Goal: Information Seeking & Learning: Check status

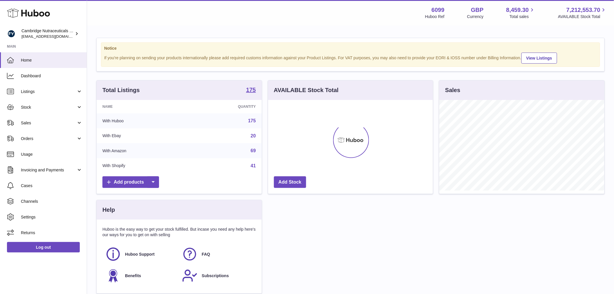
scroll to position [91, 165]
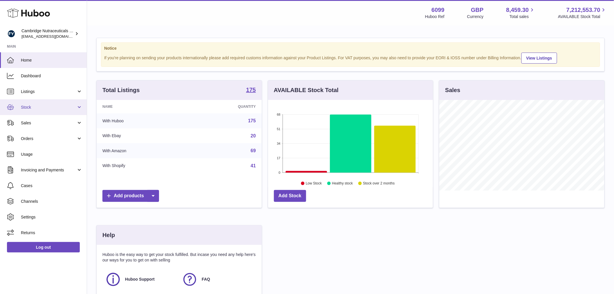
click at [51, 111] on link "Stock" at bounding box center [43, 107] width 87 height 16
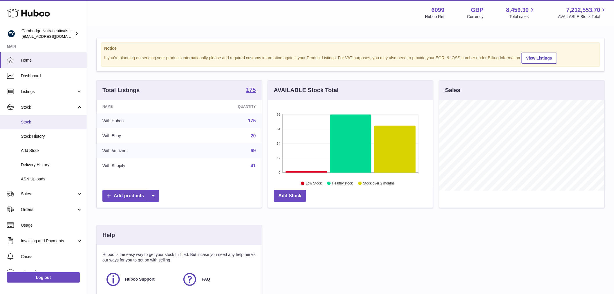
click at [51, 120] on span "Stock" at bounding box center [51, 122] width 61 height 6
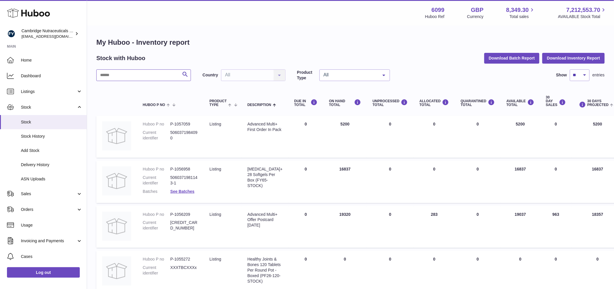
click at [122, 74] on input "text" at bounding box center [143, 75] width 95 height 12
paste input "**********"
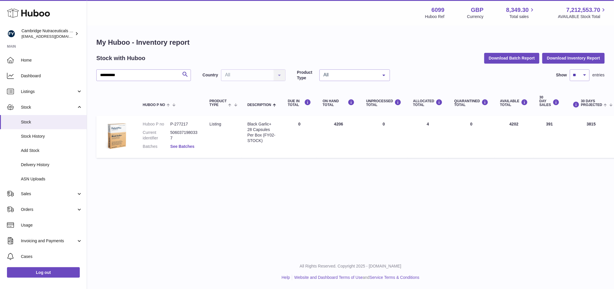
click at [179, 146] on link "See Batches" at bounding box center [182, 146] width 24 height 5
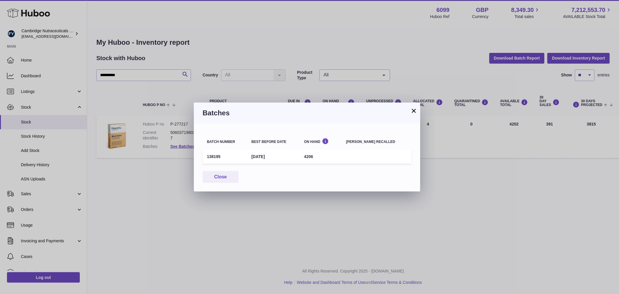
click at [215, 154] on td "138195" at bounding box center [224, 156] width 44 height 14
click at [214, 154] on td "138195" at bounding box center [224, 156] width 44 height 14
copy td "138195"
drag, startPoint x: 218, startPoint y: 178, endPoint x: 172, endPoint y: 135, distance: 63.4
click at [213, 175] on button "Close" at bounding box center [220, 177] width 36 height 12
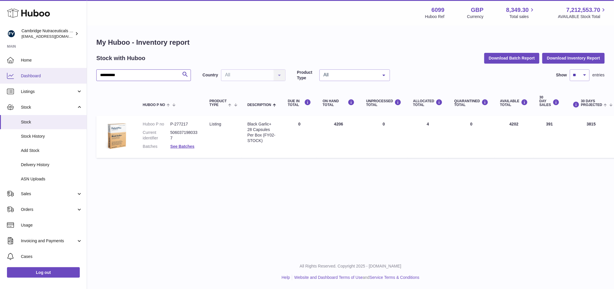
drag, startPoint x: 124, startPoint y: 77, endPoint x: 85, endPoint y: 75, distance: 39.5
click at [85, 75] on div "**********" at bounding box center [307, 144] width 614 height 289
paste input "text"
click at [187, 146] on link "See Batches" at bounding box center [182, 146] width 24 height 5
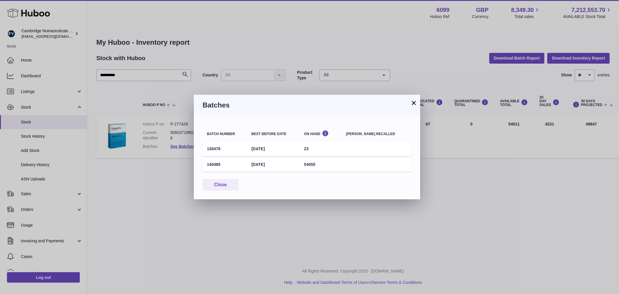
click at [212, 161] on td "140485" at bounding box center [224, 164] width 44 height 14
copy td "140485"
click at [215, 183] on button "Close" at bounding box center [220, 185] width 36 height 12
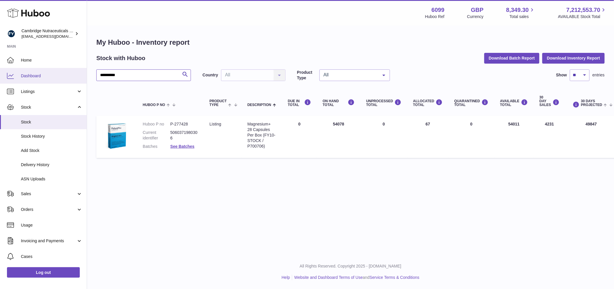
drag, startPoint x: 146, startPoint y: 74, endPoint x: 60, endPoint y: 80, distance: 85.8
click at [60, 80] on div "**********" at bounding box center [307, 144] width 614 height 289
paste input "text"
click at [174, 146] on link "See Batches" at bounding box center [182, 146] width 24 height 5
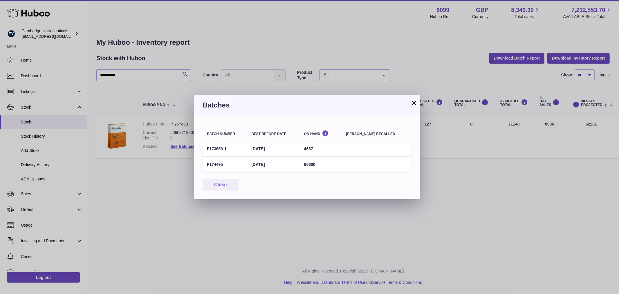
drag, startPoint x: 229, startPoint y: 149, endPoint x: 207, endPoint y: 146, distance: 22.2
click at [207, 146] on td "F173650-1" at bounding box center [224, 149] width 44 height 14
copy td "F173650-1"
click at [214, 179] on button "Close" at bounding box center [220, 185] width 36 height 12
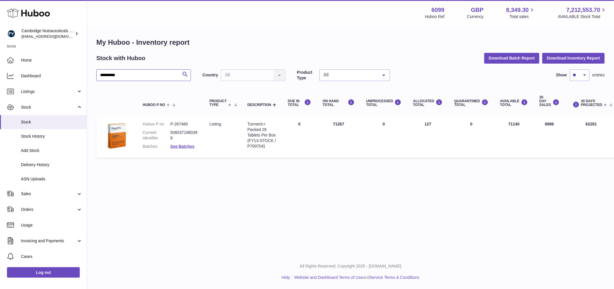
drag, startPoint x: 124, startPoint y: 76, endPoint x: 89, endPoint y: 77, distance: 34.8
click at [89, 77] on div "**********" at bounding box center [350, 99] width 527 height 146
paste input "text"
click at [176, 146] on link "See Batches" at bounding box center [182, 146] width 24 height 5
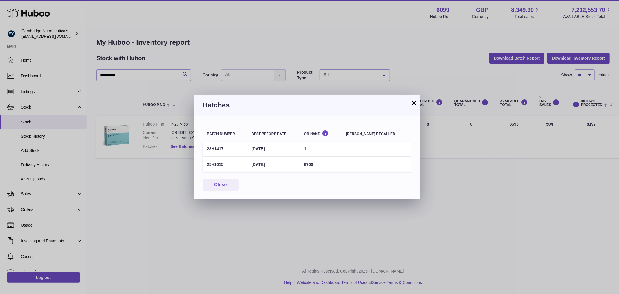
click at [215, 165] on td "25H1015" at bounding box center [224, 164] width 44 height 14
copy td "25H1015"
click at [209, 182] on button "Close" at bounding box center [220, 185] width 36 height 12
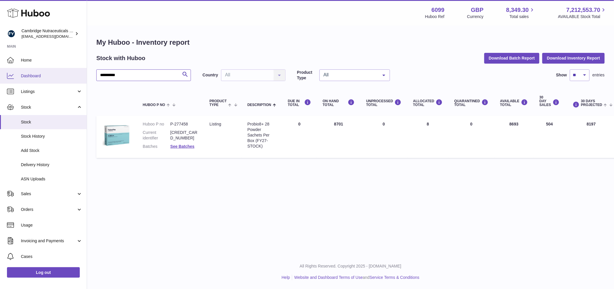
drag, startPoint x: 140, startPoint y: 74, endPoint x: 69, endPoint y: 75, distance: 70.8
click at [69, 75] on div "**********" at bounding box center [307, 144] width 614 height 289
paste input "text"
click at [186, 144] on link "See Batches" at bounding box center [182, 146] width 24 height 5
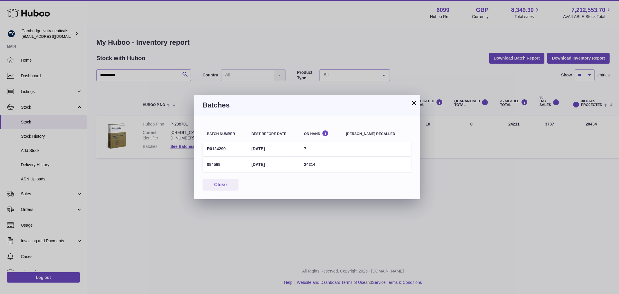
click at [210, 162] on td "084568" at bounding box center [224, 164] width 44 height 14
copy td "084568"
click at [209, 179] on button "Close" at bounding box center [220, 185] width 36 height 12
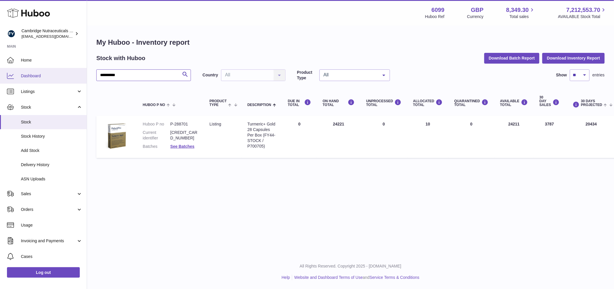
drag, startPoint x: 142, startPoint y: 74, endPoint x: 73, endPoint y: 72, distance: 68.5
click at [73, 72] on div "**********" at bounding box center [307, 144] width 614 height 289
paste input "text"
click at [189, 145] on link "See Batches" at bounding box center [182, 146] width 24 height 5
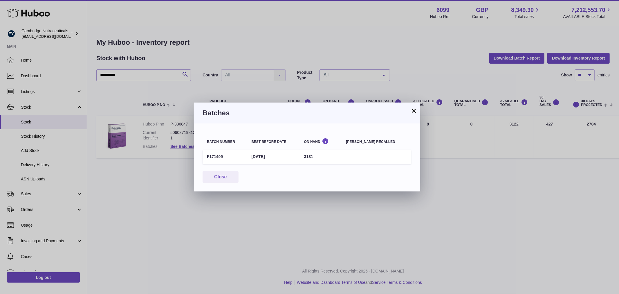
click at [215, 157] on td "F171409" at bounding box center [224, 156] width 44 height 14
copy td "F171409"
click at [226, 177] on button "Close" at bounding box center [220, 177] width 36 height 12
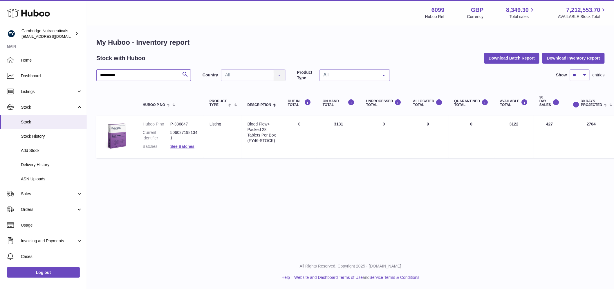
drag, startPoint x: 131, startPoint y: 76, endPoint x: 87, endPoint y: 70, distance: 44.4
click at [87, 71] on div "**********" at bounding box center [350, 99] width 527 height 146
paste input "text"
click at [189, 144] on link "See Batches" at bounding box center [182, 146] width 24 height 5
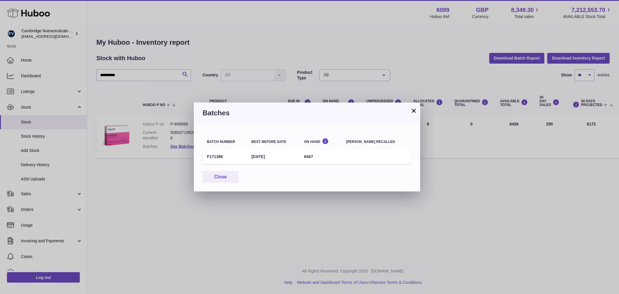
click at [219, 154] on td "F171386" at bounding box center [224, 156] width 44 height 14
copy td "F171386"
click at [218, 173] on button "Close" at bounding box center [220, 177] width 36 height 12
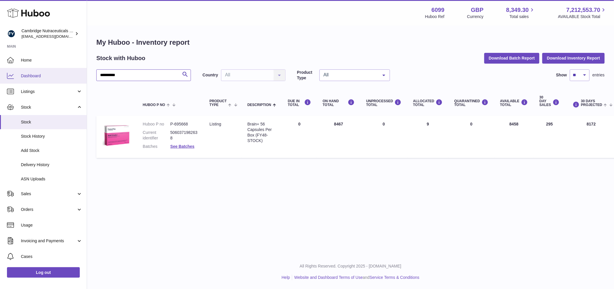
drag, startPoint x: 128, startPoint y: 77, endPoint x: 80, endPoint y: 72, distance: 48.1
click at [80, 72] on div "**********" at bounding box center [307, 144] width 614 height 289
paste input "text"
click at [193, 146] on link "See Batches" at bounding box center [182, 146] width 24 height 5
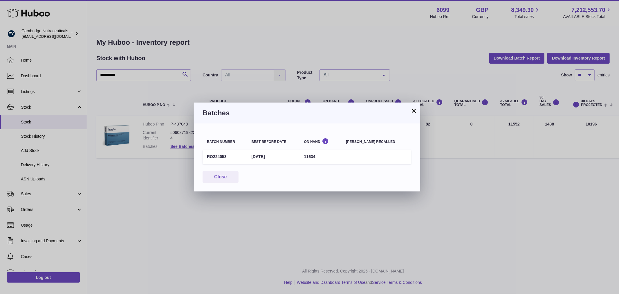
click at [216, 156] on td "RO224053" at bounding box center [224, 156] width 44 height 14
copy td "RO224053"
drag, startPoint x: 209, startPoint y: 179, endPoint x: 204, endPoint y: 178, distance: 5.6
click at [209, 179] on button "Close" at bounding box center [220, 177] width 36 height 12
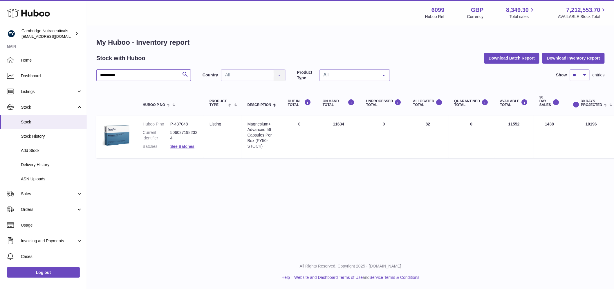
drag, startPoint x: 130, startPoint y: 73, endPoint x: 133, endPoint y: 74, distance: 3.1
click at [130, 73] on input "**********" at bounding box center [143, 75] width 95 height 12
drag, startPoint x: 133, startPoint y: 75, endPoint x: 94, endPoint y: 82, distance: 40.4
click at [94, 82] on div "**********" at bounding box center [350, 99] width 527 height 146
paste input "text"
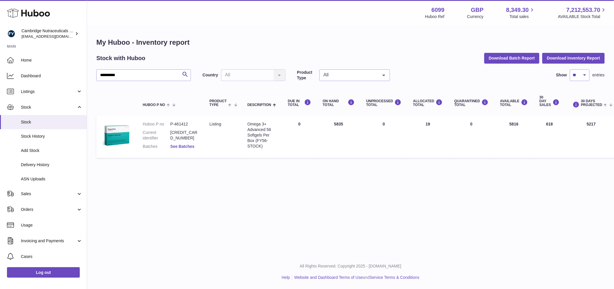
click at [184, 145] on link "See Batches" at bounding box center [182, 146] width 24 height 5
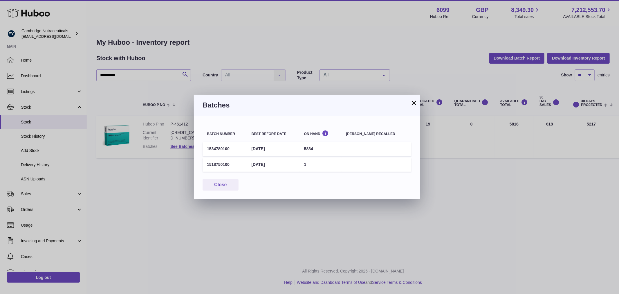
click at [215, 148] on td "1534780100" at bounding box center [224, 149] width 44 height 14
copy td "1534780100"
drag, startPoint x: 229, startPoint y: 187, endPoint x: 208, endPoint y: 179, distance: 23.0
click at [229, 187] on button "Close" at bounding box center [220, 185] width 36 height 12
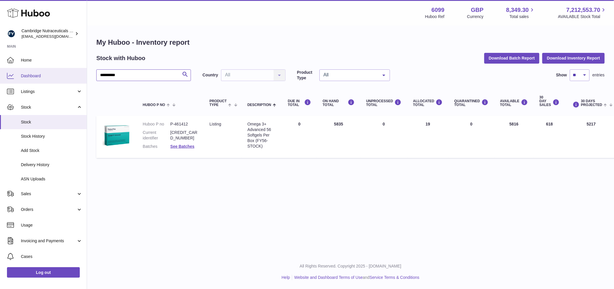
drag, startPoint x: 144, startPoint y: 73, endPoint x: 70, endPoint y: 79, distance: 73.6
click at [70, 79] on div "**********" at bounding box center [307, 144] width 614 height 289
paste input "text"
click at [186, 146] on link "See Batches" at bounding box center [182, 146] width 24 height 5
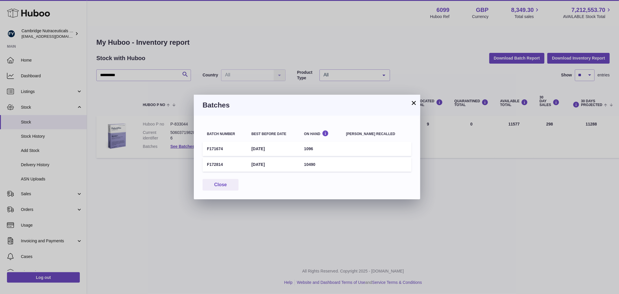
click at [208, 146] on td "F171674" at bounding box center [224, 149] width 44 height 14
copy td "F171674"
click at [225, 187] on button "Close" at bounding box center [220, 185] width 36 height 12
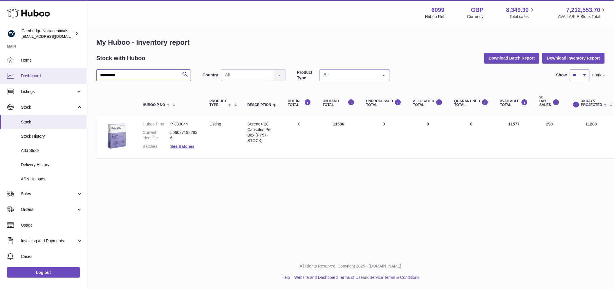
drag, startPoint x: 140, startPoint y: 77, endPoint x: 77, endPoint y: 74, distance: 62.5
click at [77, 74] on div "**********" at bounding box center [307, 144] width 614 height 289
paste input "text"
click at [189, 145] on link "See Batches" at bounding box center [182, 146] width 24 height 5
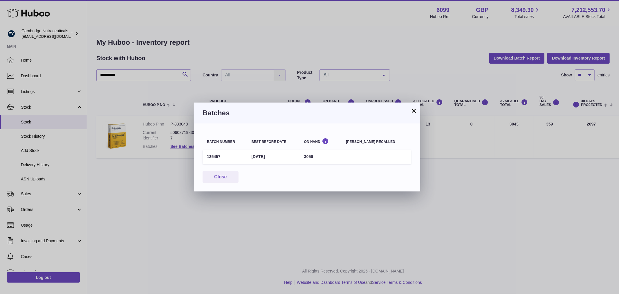
click at [212, 155] on td "135457" at bounding box center [224, 156] width 44 height 14
click at [212, 172] on button "Close" at bounding box center [220, 177] width 36 height 12
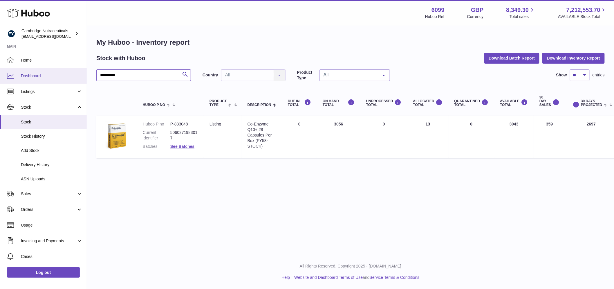
drag, startPoint x: 141, startPoint y: 79, endPoint x: 81, endPoint y: 81, distance: 60.7
click at [81, 81] on div "**********" at bounding box center [307, 144] width 614 height 289
paste input "text"
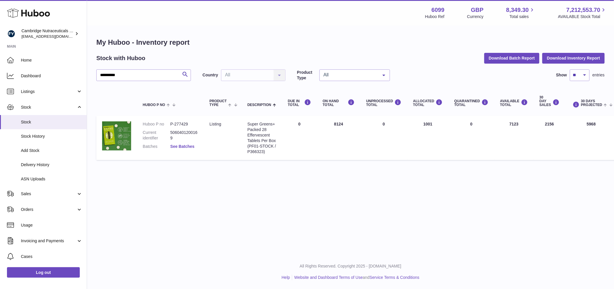
click at [183, 146] on link "See Batches" at bounding box center [182, 146] width 24 height 5
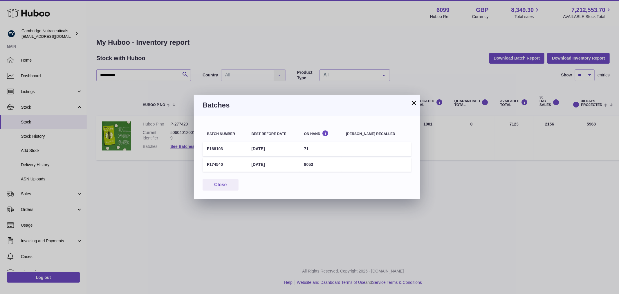
click at [218, 163] on td "F174540" at bounding box center [224, 164] width 44 height 14
click at [211, 184] on button "Close" at bounding box center [220, 185] width 36 height 12
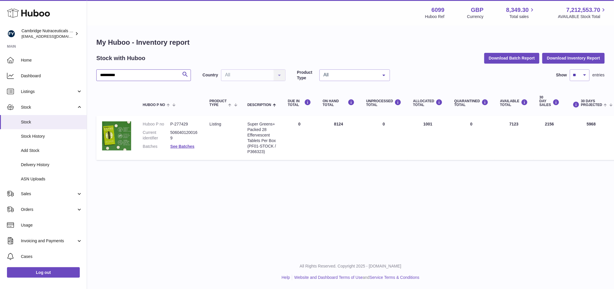
click at [120, 76] on input "**********" at bounding box center [143, 75] width 95 height 12
drag, startPoint x: 135, startPoint y: 73, endPoint x: 44, endPoint y: 82, distance: 90.9
click at [44, 82] on div "**********" at bounding box center [307, 144] width 614 height 289
paste input "***"
click at [183, 144] on link "See Batches" at bounding box center [182, 146] width 24 height 5
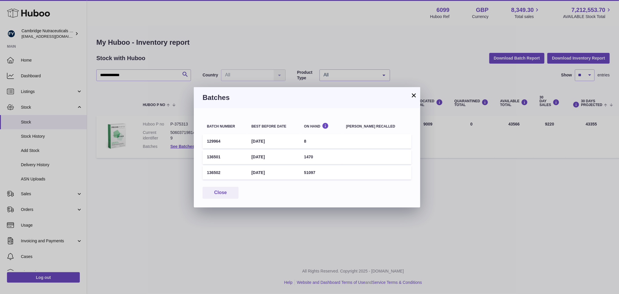
click at [213, 156] on td "136501" at bounding box center [224, 157] width 44 height 14
drag, startPoint x: 227, startPoint y: 191, endPoint x: 214, endPoint y: 171, distance: 24.5
click at [223, 187] on button "Close" at bounding box center [220, 193] width 36 height 12
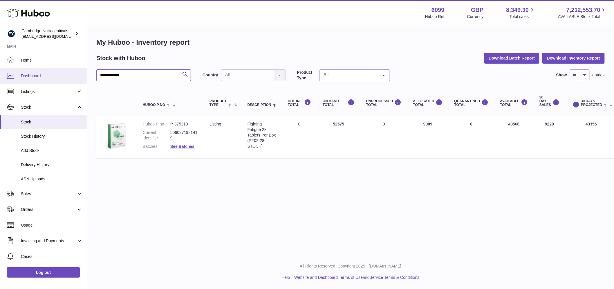
drag, startPoint x: 152, startPoint y: 77, endPoint x: 60, endPoint y: 79, distance: 91.4
click at [60, 79] on div "**********" at bounding box center [307, 144] width 614 height 289
paste input "text"
click at [173, 147] on link "See Batches" at bounding box center [182, 146] width 24 height 5
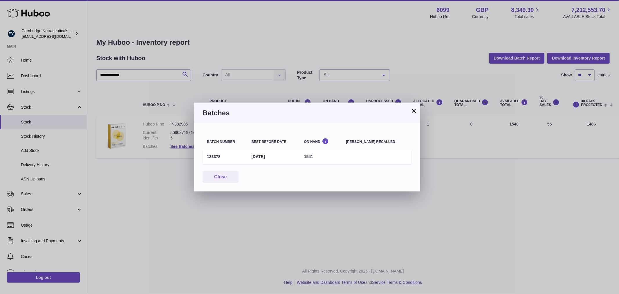
click at [218, 156] on td "133378" at bounding box center [224, 156] width 44 height 14
drag, startPoint x: 225, startPoint y: 175, endPoint x: 140, endPoint y: 179, distance: 85.1
click at [224, 175] on button "Close" at bounding box center [220, 177] width 36 height 12
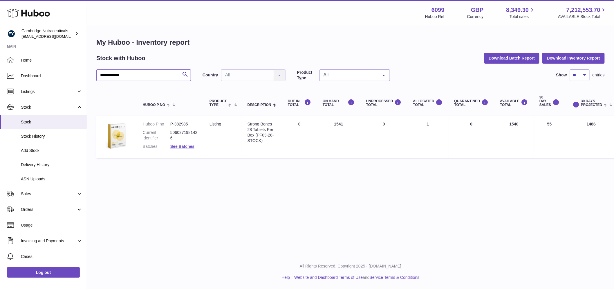
drag, startPoint x: 138, startPoint y: 74, endPoint x: 86, endPoint y: 79, distance: 52.4
click at [86, 79] on div "**********" at bounding box center [307, 144] width 614 height 289
paste input "text"
click at [184, 145] on link "See Batches" at bounding box center [182, 146] width 24 height 5
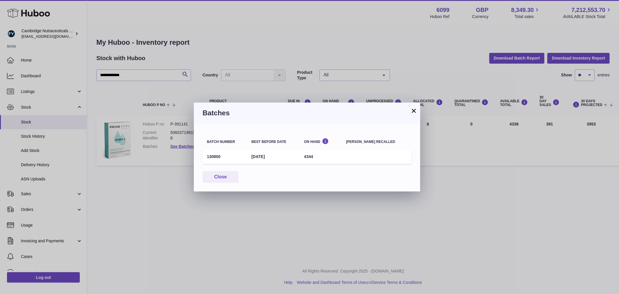
click at [211, 154] on td "130800" at bounding box center [224, 156] width 44 height 14
click at [216, 172] on button "Close" at bounding box center [220, 177] width 36 height 12
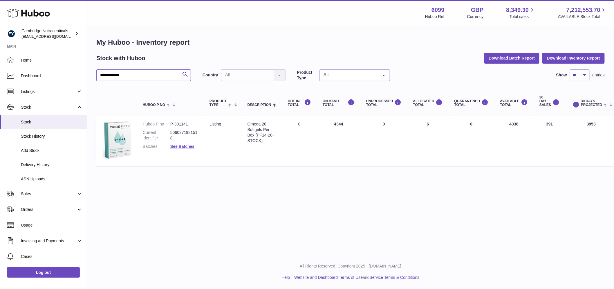
click at [129, 77] on input "**********" at bounding box center [143, 75] width 95 height 12
drag, startPoint x: 134, startPoint y: 76, endPoint x: 86, endPoint y: 76, distance: 48.7
click at [86, 76] on div "**********" at bounding box center [307, 144] width 614 height 289
paste input "text"
type input "**********"
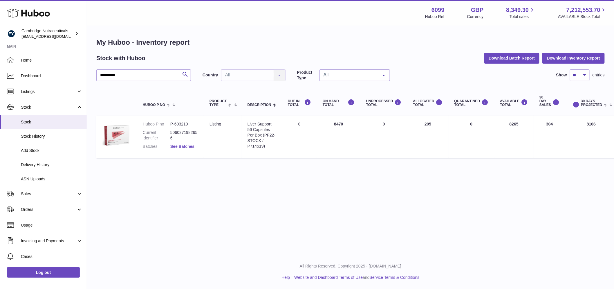
click at [183, 144] on link "See Batches" at bounding box center [182, 146] width 24 height 5
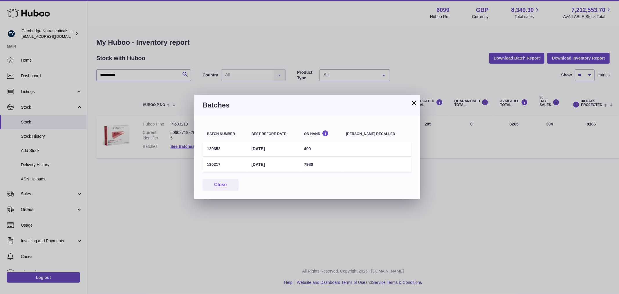
click at [215, 162] on td "130217" at bounding box center [224, 164] width 44 height 14
